Goal: Task Accomplishment & Management: Manage account settings

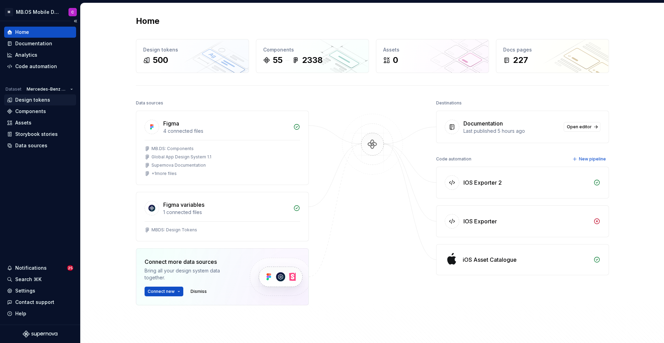
click at [37, 100] on div "Design tokens" at bounding box center [32, 100] width 35 height 7
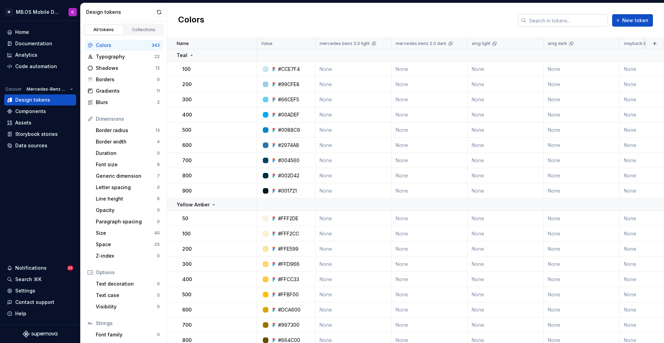
click at [546, 22] on input "text" at bounding box center [568, 20] width 82 height 12
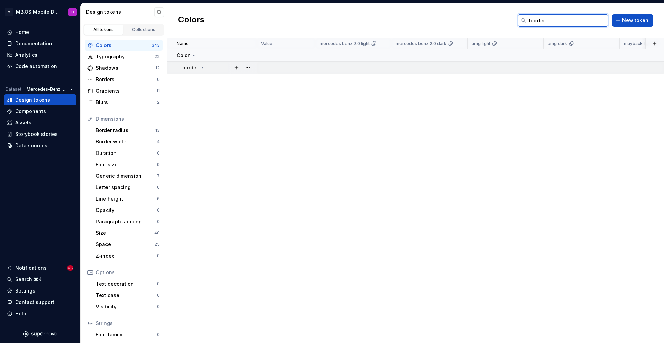
type input "border"
click at [203, 68] on icon at bounding box center [203, 68] width 6 height 6
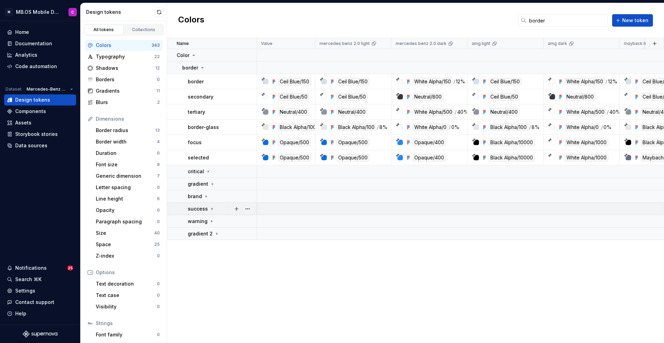
click at [224, 209] on div "success" at bounding box center [222, 209] width 69 height 7
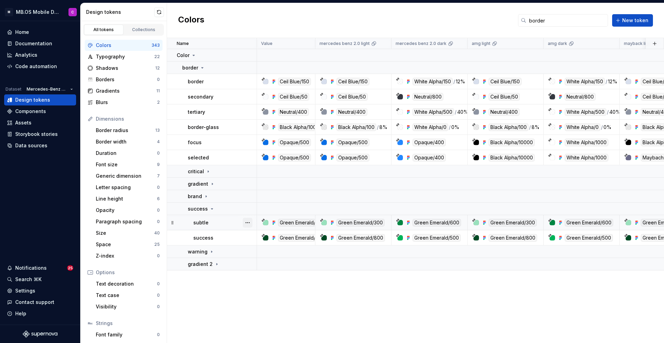
click at [250, 223] on button "button" at bounding box center [248, 223] width 10 height 10
click at [275, 262] on div "Delete token" at bounding box center [278, 261] width 45 height 7
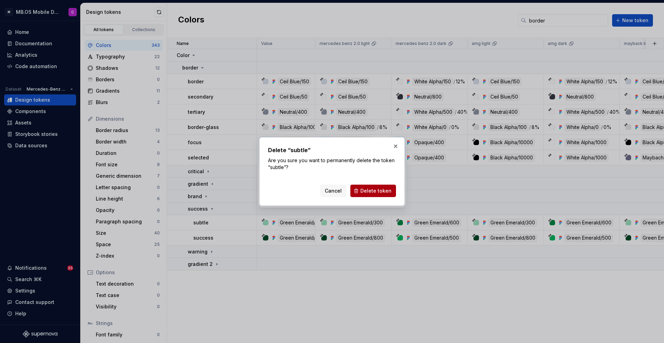
click at [369, 190] on span "Delete token" at bounding box center [376, 191] width 31 height 7
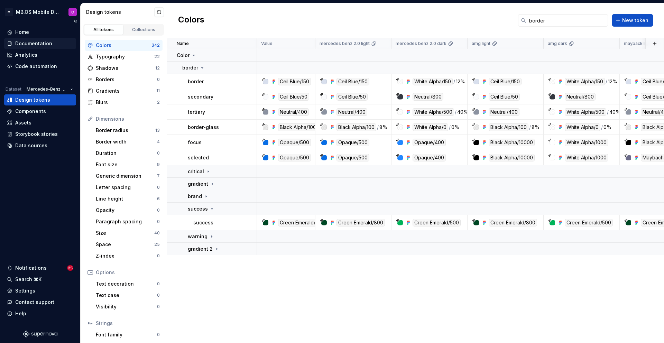
click at [27, 45] on div "Documentation" at bounding box center [33, 43] width 37 height 7
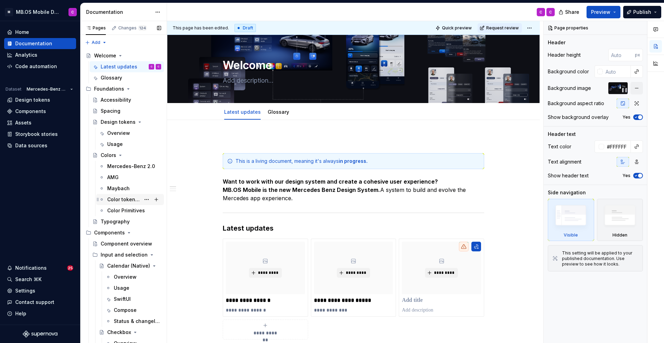
click at [125, 201] on div "Color tokens 1.0 vs 2.0" at bounding box center [123, 199] width 33 height 7
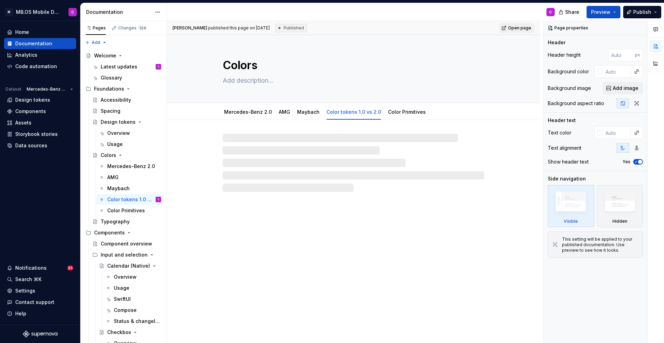
type textarea "*"
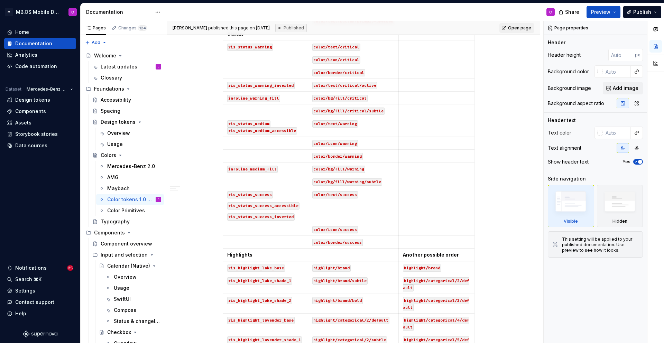
scroll to position [1242, 0]
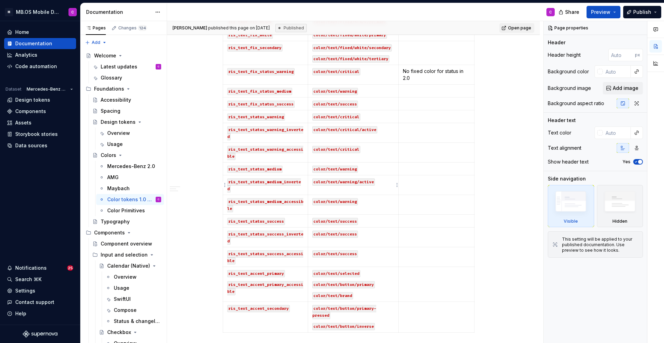
click at [380, 183] on p "color/text/warning/active" at bounding box center [353, 181] width 82 height 7
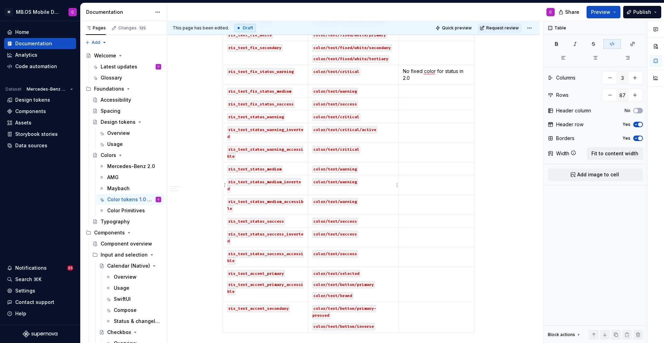
click at [374, 183] on p "color/text/warning" at bounding box center [353, 181] width 82 height 7
click at [373, 183] on p "color/text/warning" at bounding box center [353, 181] width 82 height 7
click at [532, 28] on html "M MB.OS Mobile Design System C Home Documentation Analytics Code automation Dat…" at bounding box center [332, 171] width 664 height 343
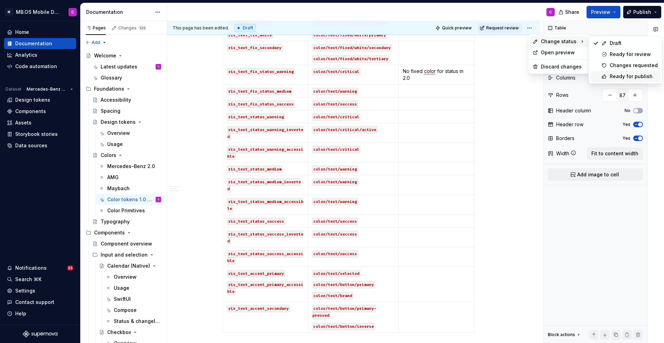
click at [632, 74] on div "Ready for publish" at bounding box center [634, 76] width 48 height 7
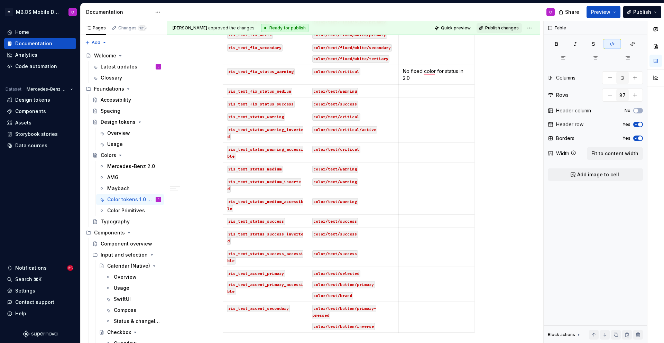
scroll to position [1088, 0]
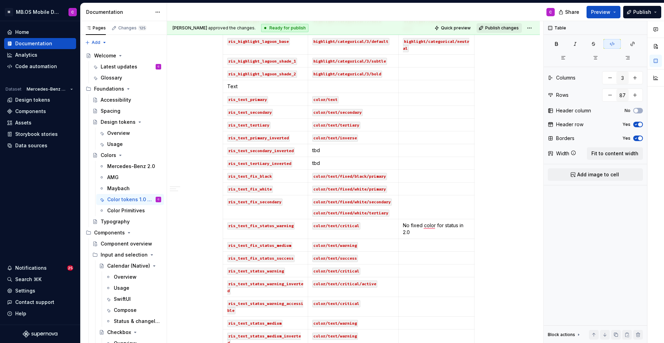
click at [496, 29] on span "Publish changes" at bounding box center [503, 28] width 34 height 6
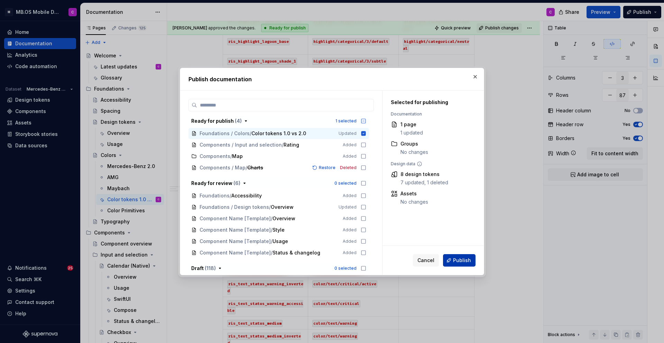
click at [455, 263] on span "Publish" at bounding box center [462, 260] width 18 height 7
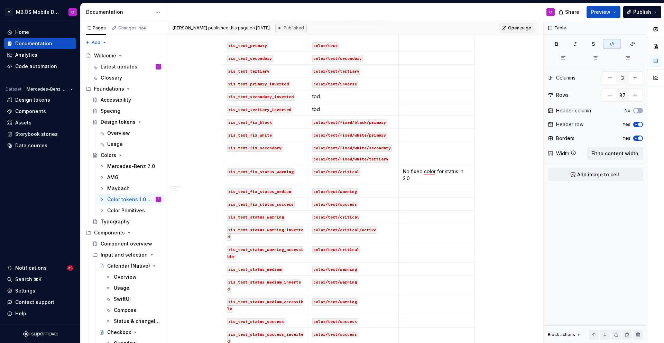
scroll to position [1151, 0]
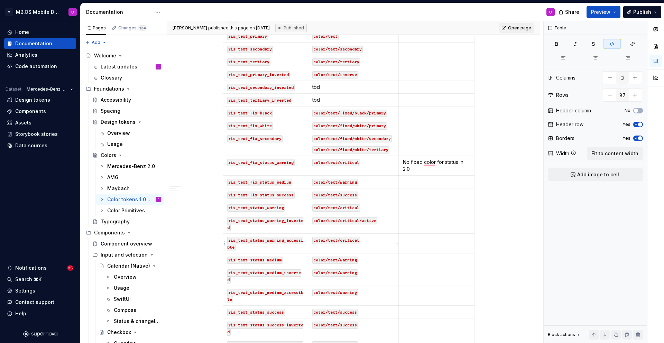
click at [356, 241] on code "color/text/critical" at bounding box center [336, 240] width 48 height 7
click at [356, 210] on code "color/text/critical" at bounding box center [336, 208] width 48 height 7
click at [375, 211] on p "color/text/critical" at bounding box center [353, 207] width 82 height 7
click at [373, 220] on code "color/text/critical/active" at bounding box center [344, 220] width 65 height 7
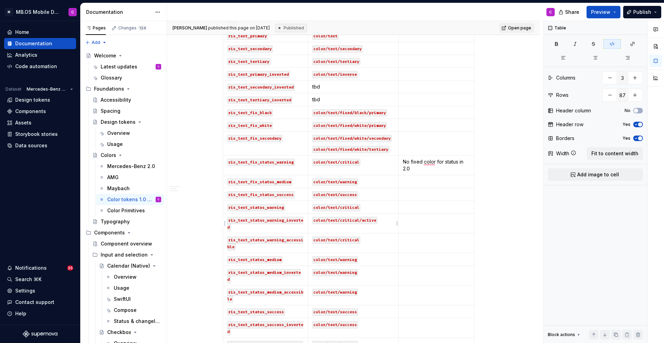
click at [373, 220] on code "color/text/critical/active" at bounding box center [344, 220] width 65 height 7
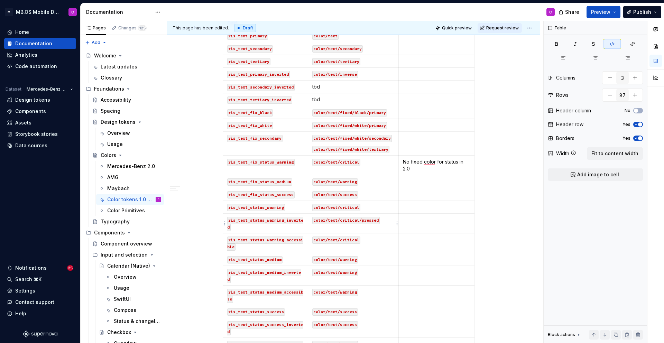
click at [392, 229] on td "color/text/critical/pressed" at bounding box center [353, 224] width 91 height 20
click at [535, 27] on html "M MB.OS Mobile Design System C Home Documentation Analytics Code automation Dat…" at bounding box center [332, 171] width 664 height 343
click at [553, 45] on div "Change status" at bounding box center [559, 41] width 59 height 11
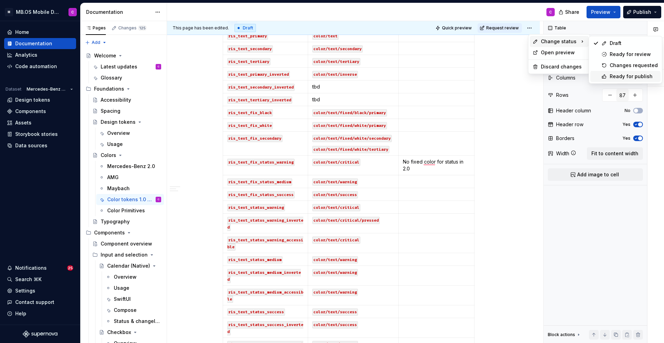
click at [622, 75] on div "Ready for publish" at bounding box center [634, 76] width 48 height 7
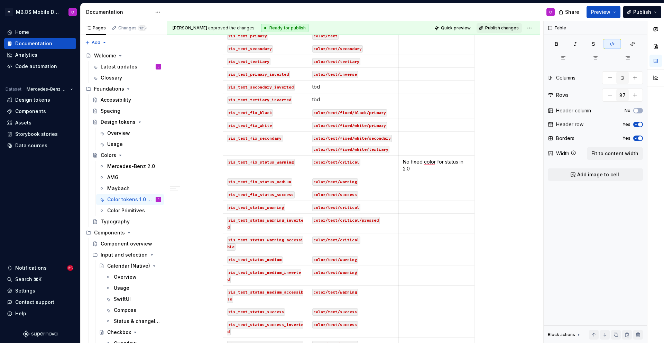
scroll to position [997, 0]
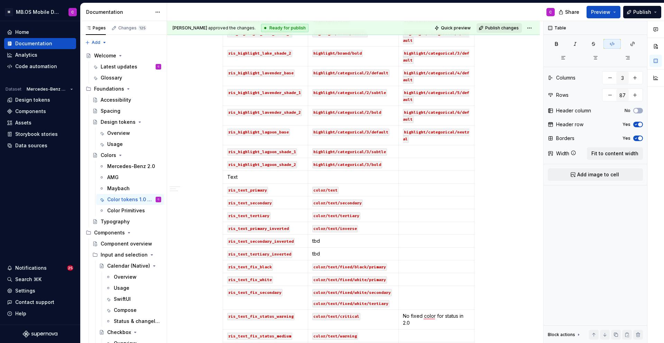
click at [499, 28] on span "Publish changes" at bounding box center [503, 28] width 34 height 6
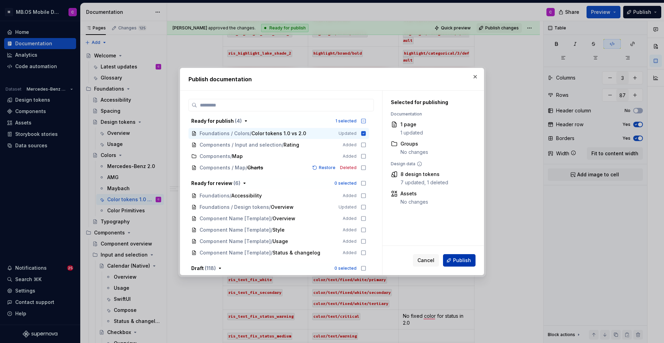
click at [458, 263] on span "Publish" at bounding box center [462, 260] width 18 height 7
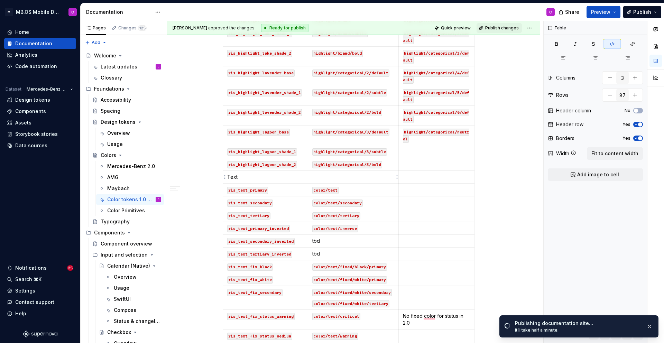
type textarea "*"
click at [34, 98] on div "Design tokens" at bounding box center [32, 100] width 35 height 7
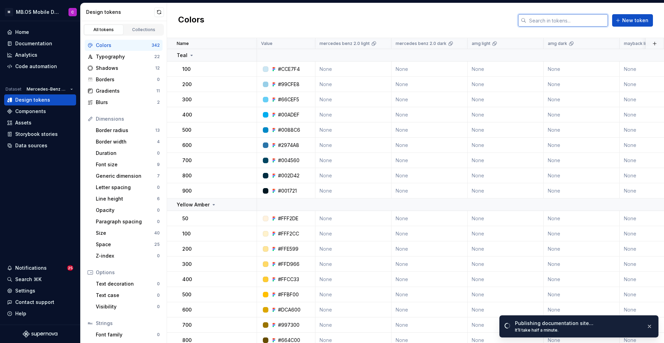
click at [544, 22] on input "text" at bounding box center [568, 20] width 82 height 12
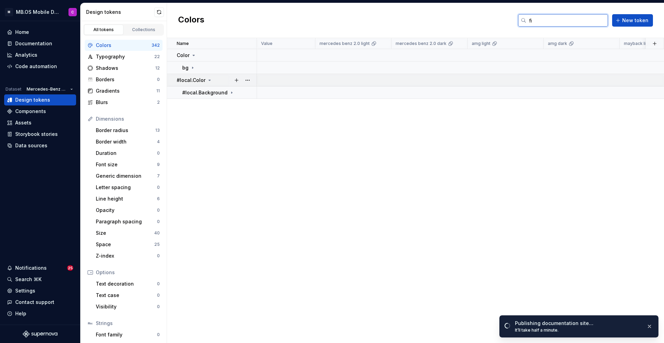
type input "f"
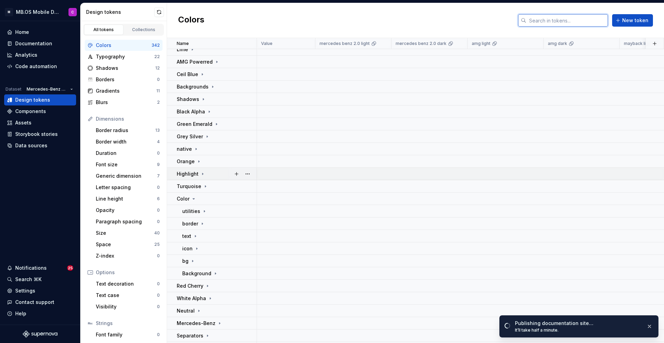
scroll to position [56, 0]
click at [192, 260] on icon at bounding box center [193, 261] width 6 height 6
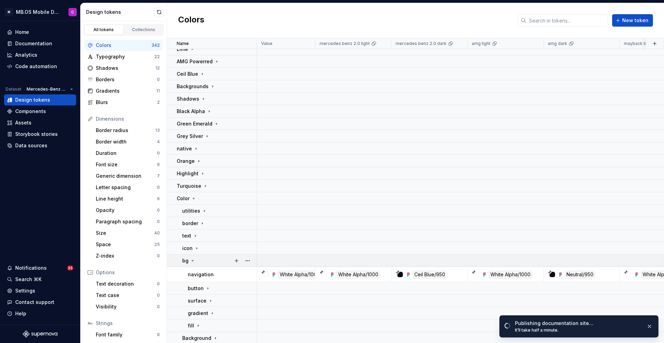
scroll to position [99, 0]
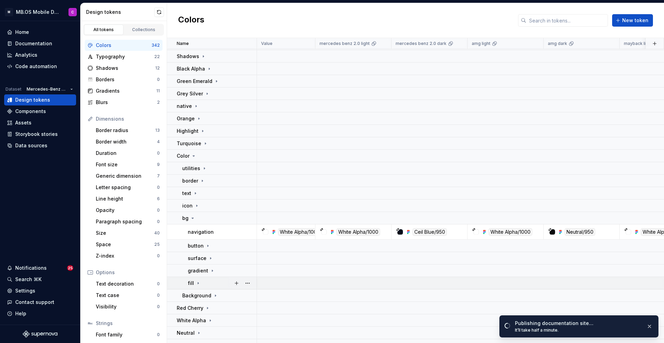
click at [198, 283] on icon at bounding box center [198, 283] width 1 height 2
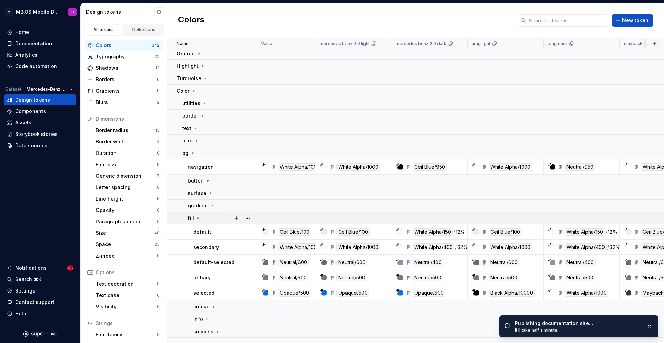
scroll to position [241, 0]
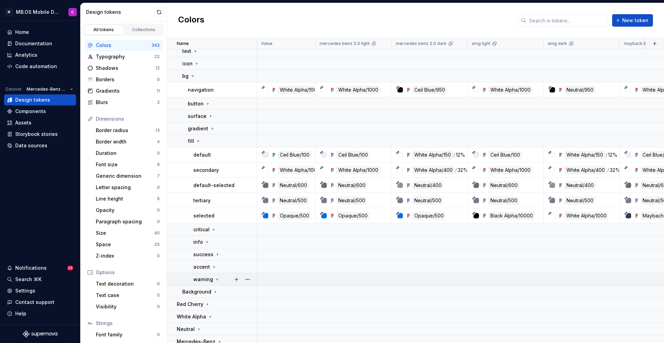
click at [217, 280] on icon at bounding box center [217, 280] width 1 height 2
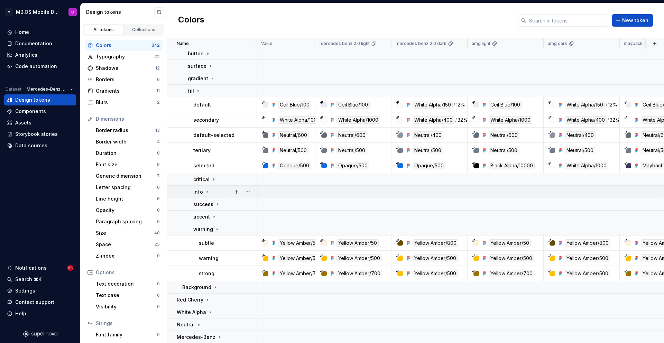
scroll to position [285, 0]
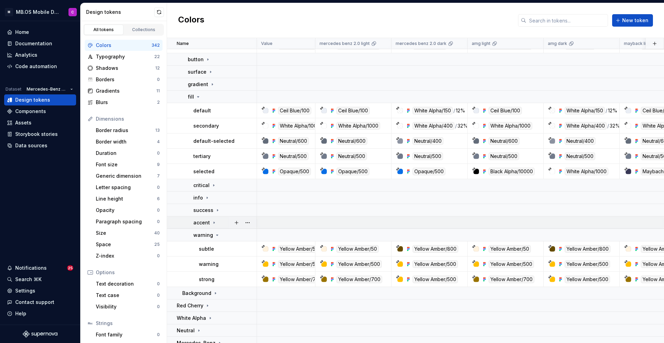
click at [215, 223] on icon at bounding box center [214, 223] width 6 height 6
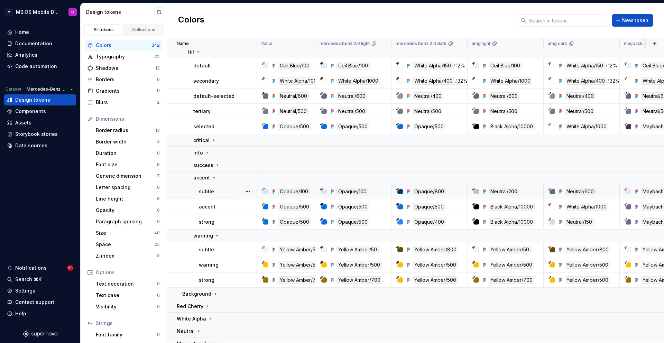
scroll to position [333, 0]
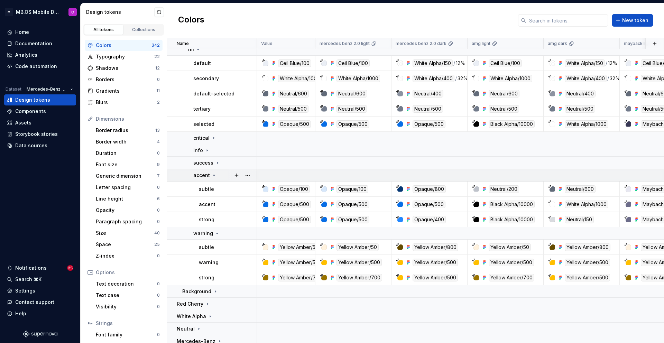
click at [214, 175] on icon at bounding box center [215, 175] width 2 height 1
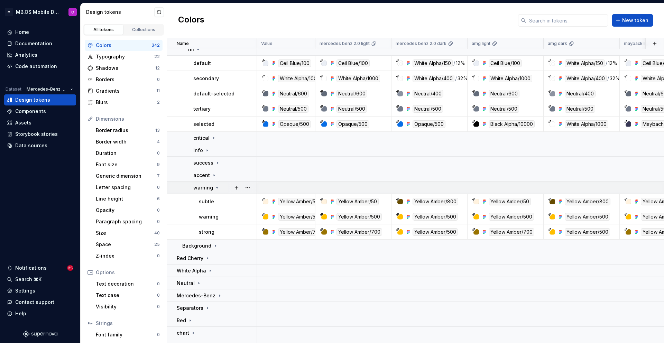
scroll to position [338, 0]
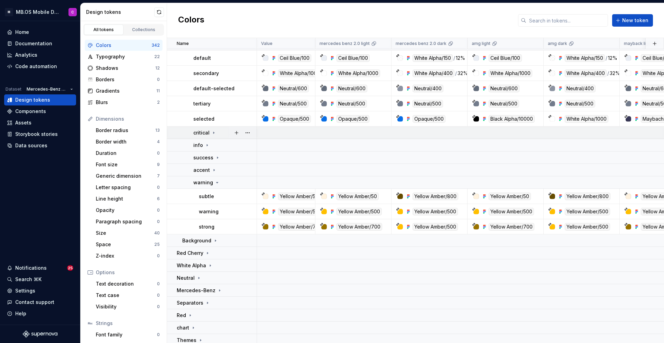
click at [212, 132] on icon at bounding box center [214, 133] width 6 height 6
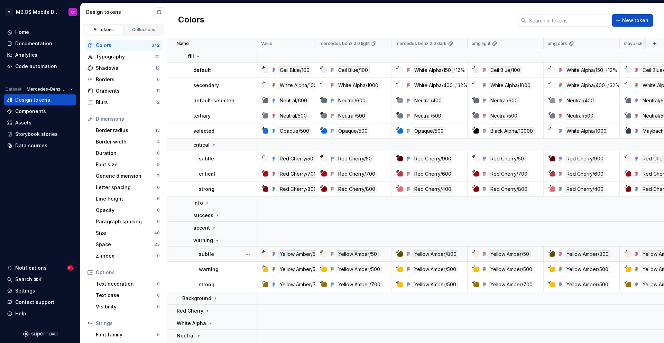
scroll to position [328, 0]
